Goal: Find specific page/section: Find specific page/section

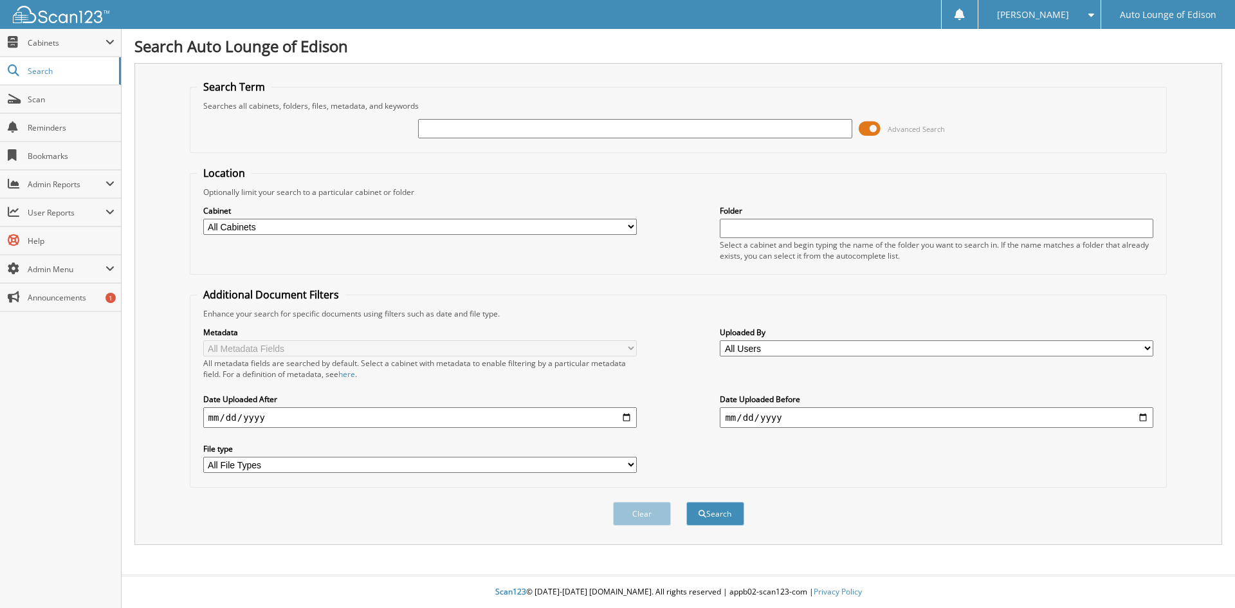
click at [594, 129] on input "text" at bounding box center [635, 128] width 434 height 19
paste input "585699"
type input "585699"
click at [713, 517] on button "Search" at bounding box center [716, 514] width 58 height 24
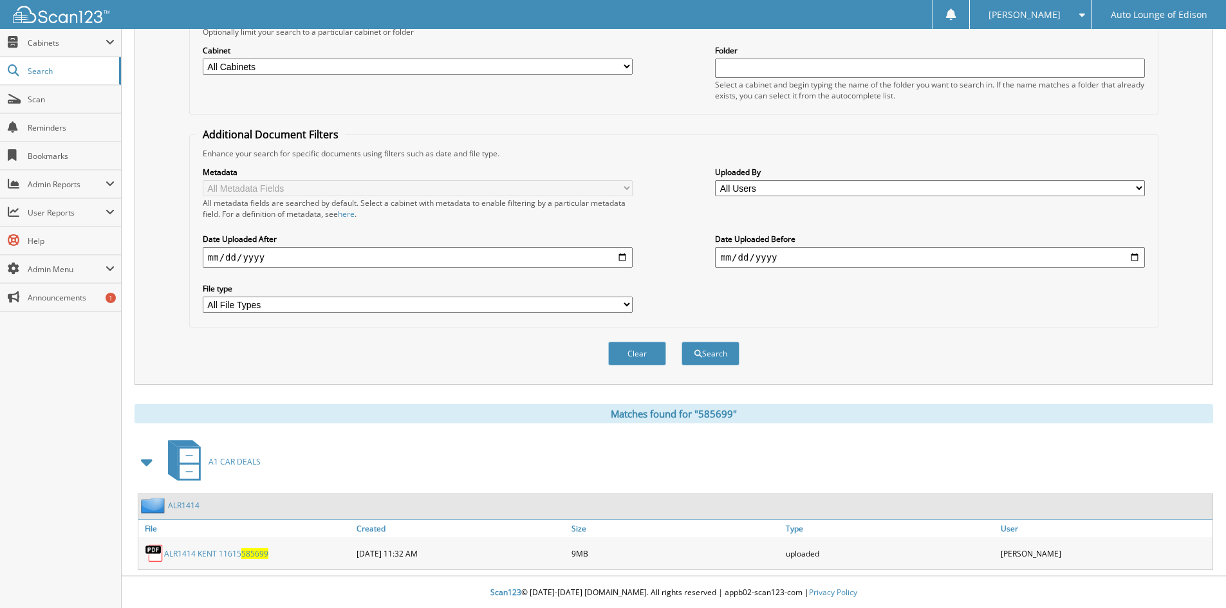
scroll to position [162, 0]
click at [204, 551] on link "ALR1414 KENT 11615 585699" at bounding box center [216, 553] width 104 height 11
click at [181, 506] on link "ALR1414" at bounding box center [184, 504] width 32 height 11
